Goal: Transaction & Acquisition: Purchase product/service

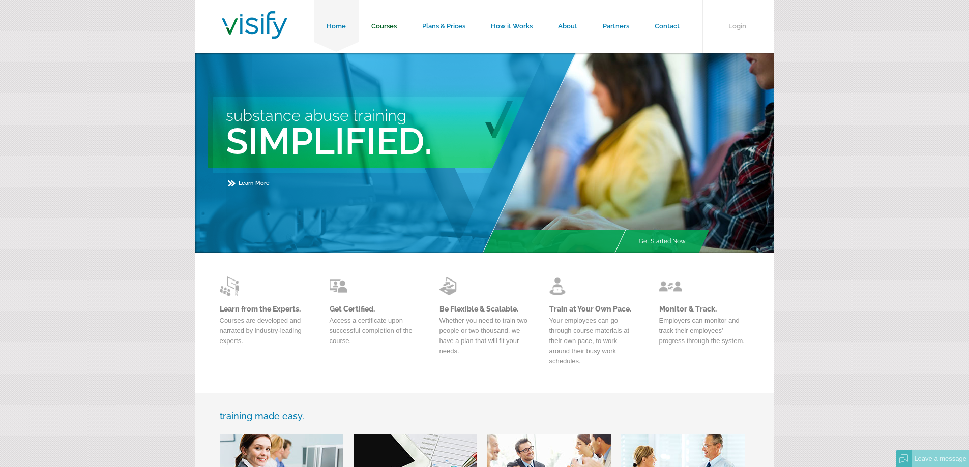
type input "bcoffey@wfqa.com"
click at [378, 25] on link "Courses" at bounding box center [384, 26] width 51 height 53
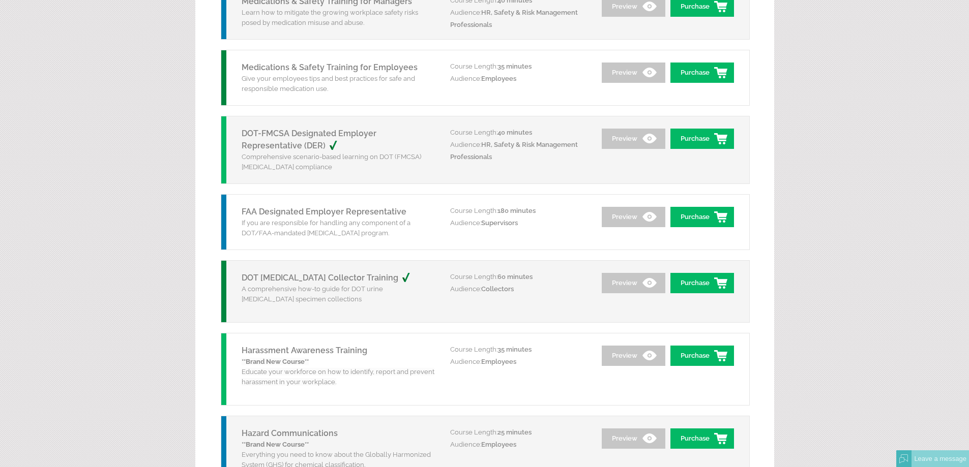
scroll to position [1170, 0]
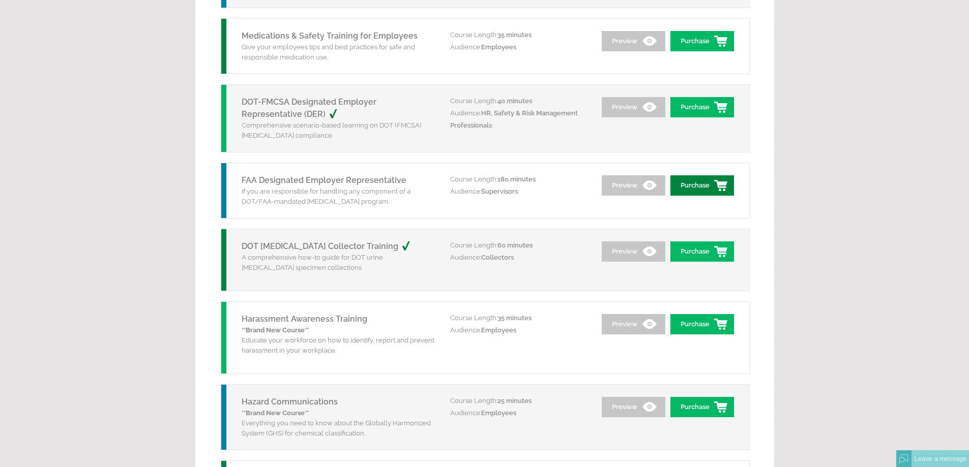
click at [700, 188] on link "Purchase" at bounding box center [702, 185] width 64 height 20
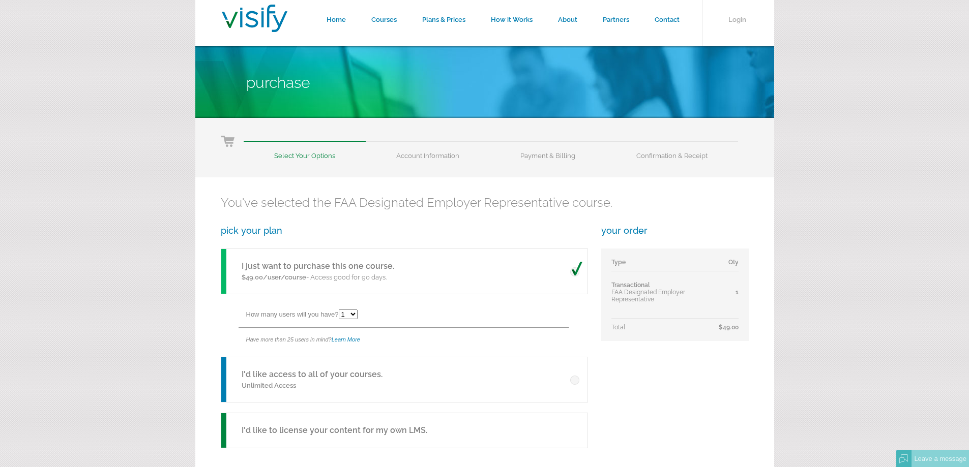
scroll to position [153, 0]
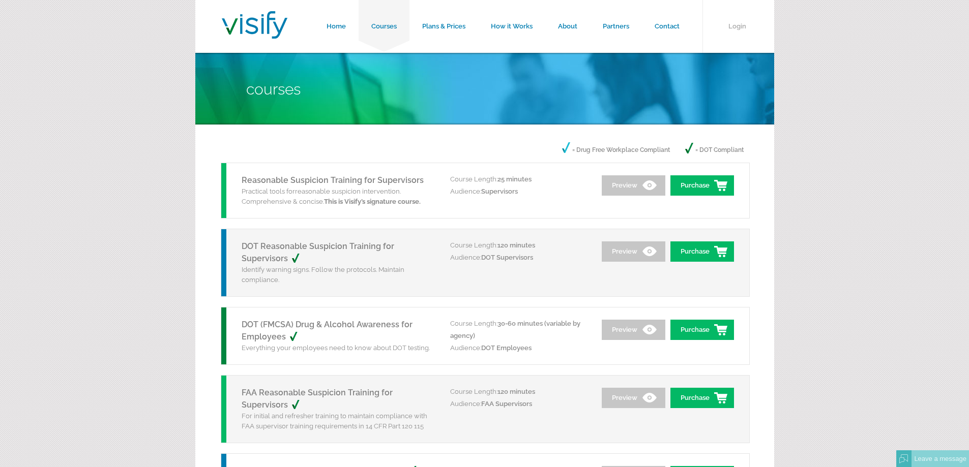
scroll to position [1170, 0]
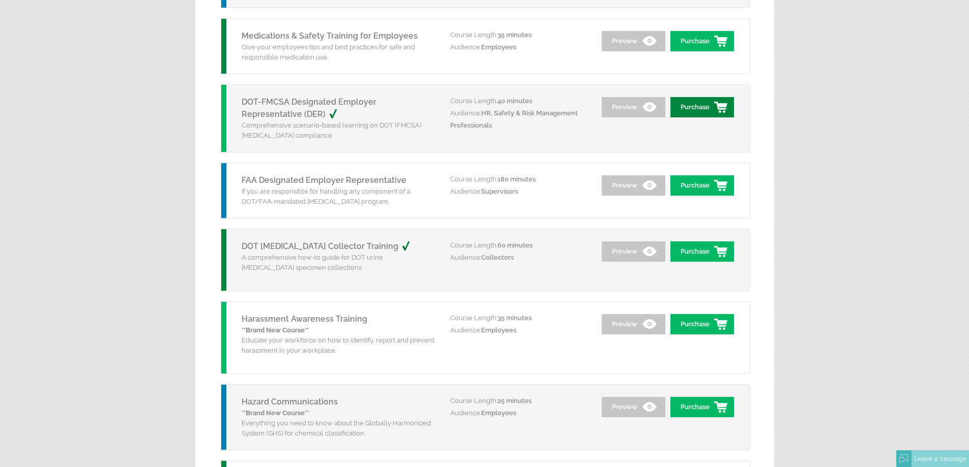
click at [693, 107] on link "Purchase" at bounding box center [702, 107] width 64 height 20
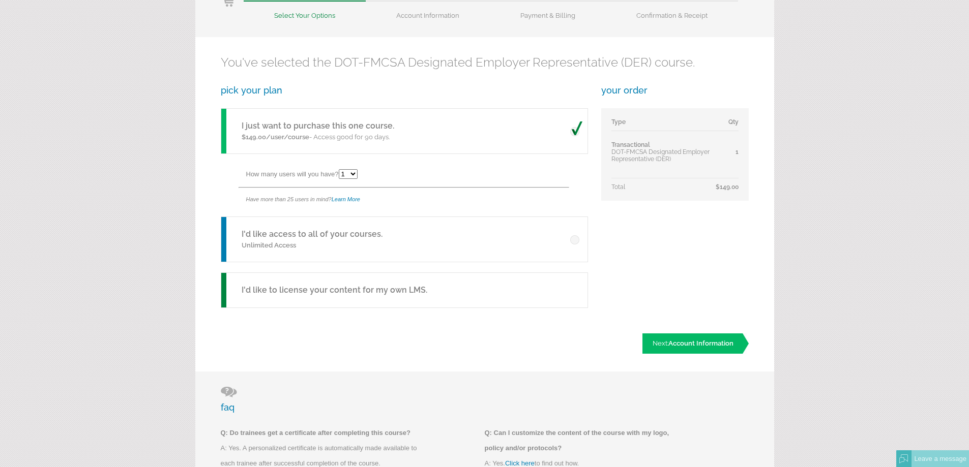
scroll to position [153, 0]
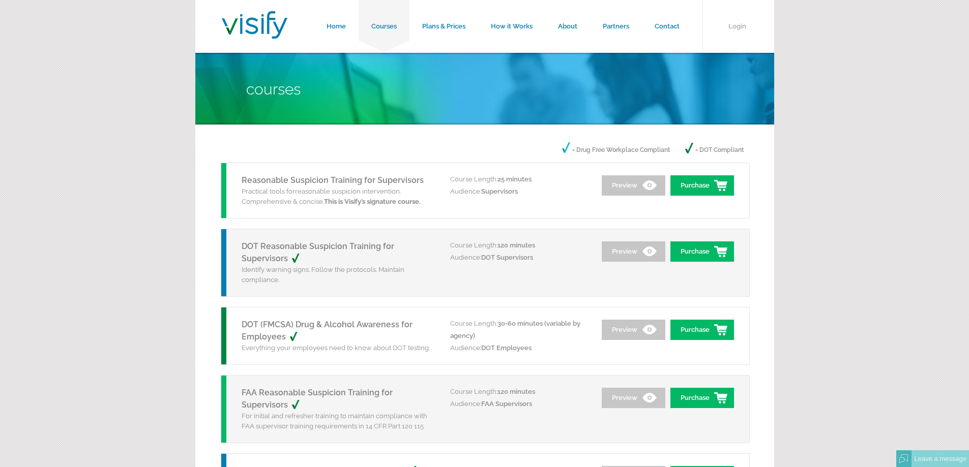
scroll to position [1170, 0]
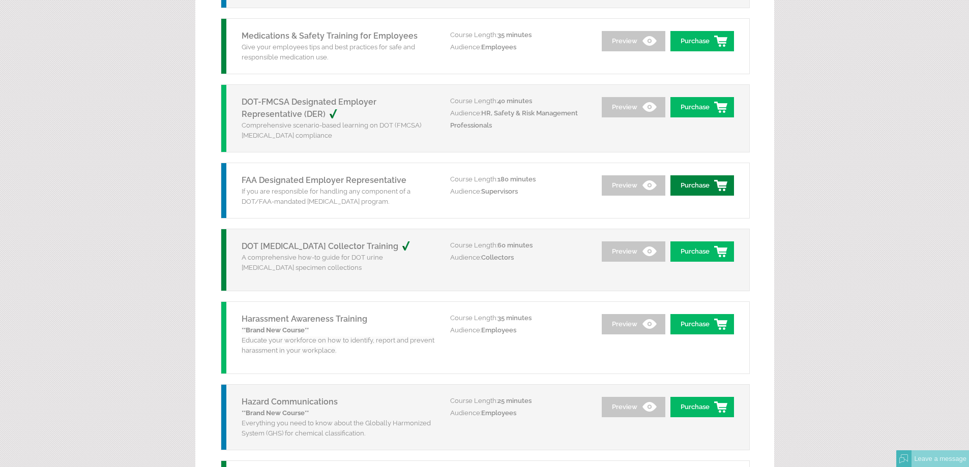
click at [705, 185] on link "Purchase" at bounding box center [702, 185] width 64 height 20
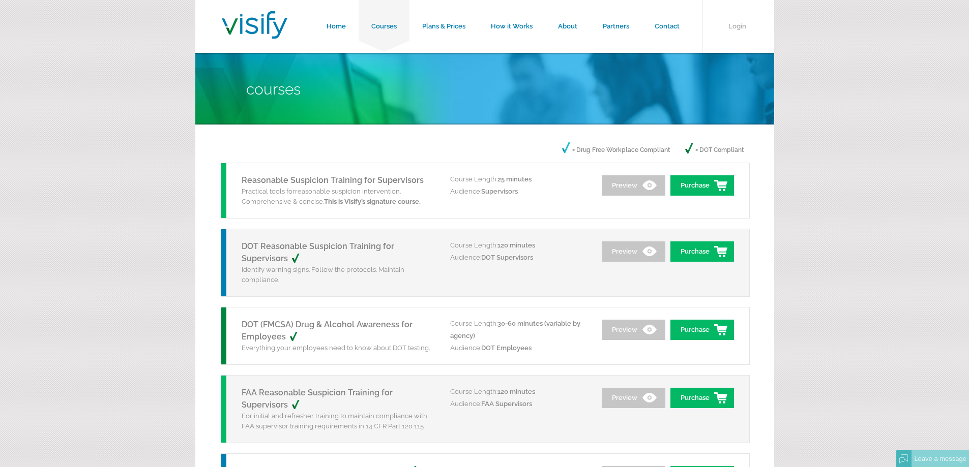
scroll to position [1170, 0]
